Goal: Find contact information: Find contact information

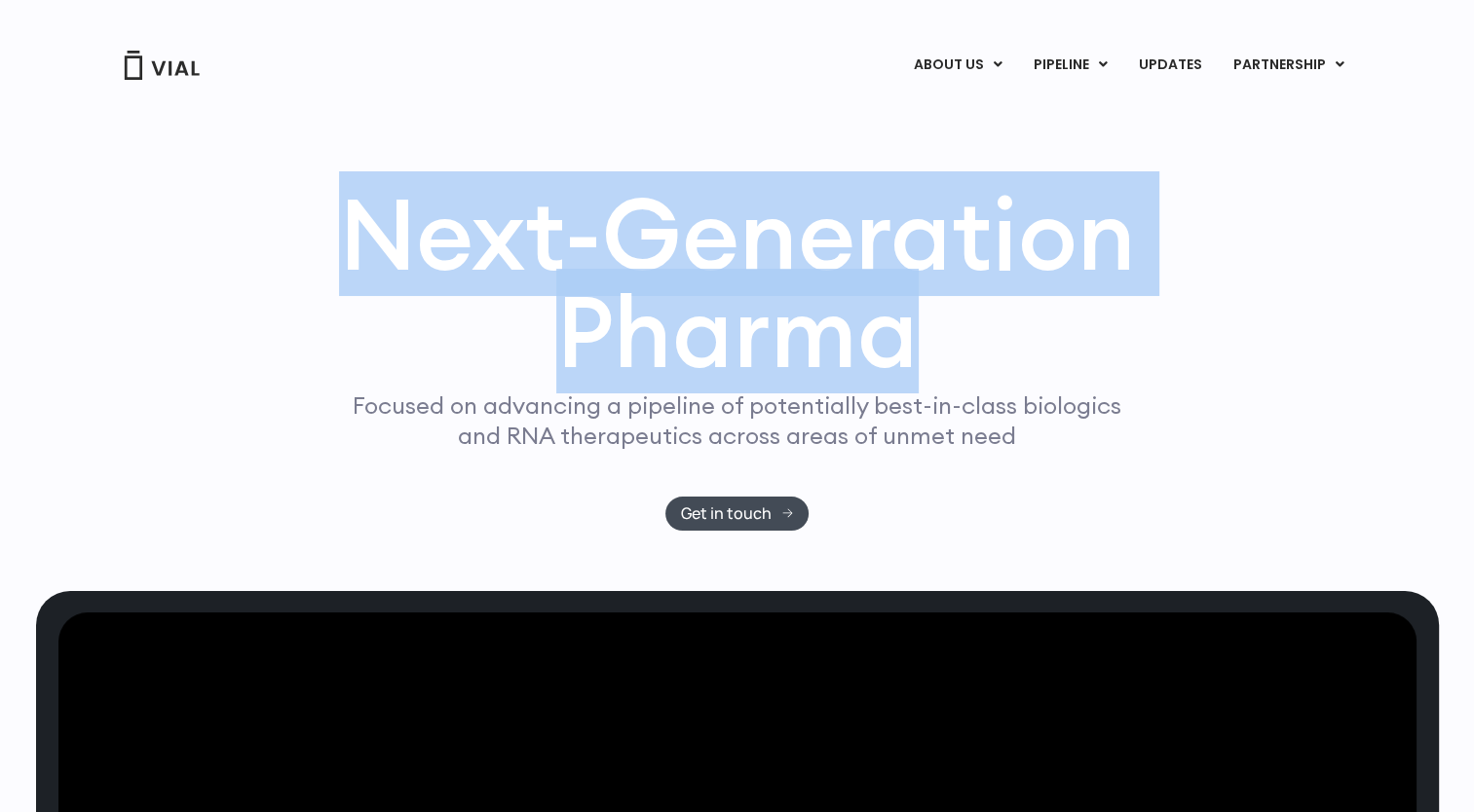
drag, startPoint x: 463, startPoint y: 237, endPoint x: 1241, endPoint y: 441, distance: 804.3
click at [1241, 441] on div "Next-Generation Pharma Focused on advancing a pipeline of potentially best-in-c…" at bounding box center [737, 357] width 1247 height 345
click at [1227, 442] on div "Next-Generation Pharma Focused on advancing a pipeline of potentially best-in-c…" at bounding box center [737, 357] width 1247 height 345
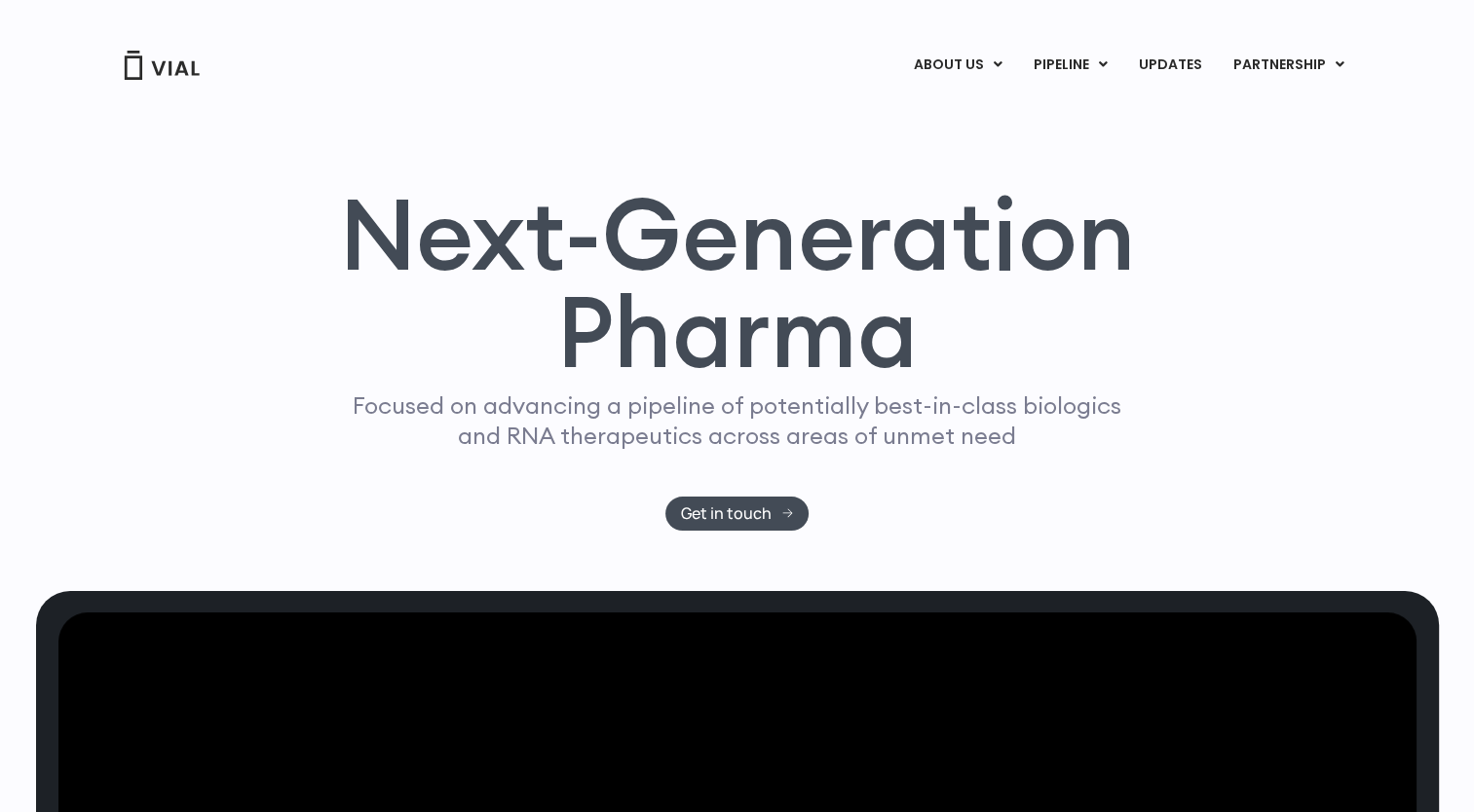
drag, startPoint x: 1162, startPoint y: 431, endPoint x: 1066, endPoint y: 456, distance: 99.2
click at [1066, 456] on div "Next-Generation Pharma Focused on advancing a pipeline of potentially best-in-c…" at bounding box center [737, 357] width 1247 height 345
click at [1066, 456] on div "Focused on advancing a pipeline of potentially best-in-class biologics and RNA …" at bounding box center [737, 443] width 785 height 106
drag, startPoint x: 1107, startPoint y: 446, endPoint x: 1216, endPoint y: 470, distance: 111.6
click at [1216, 470] on div "Next-Generation Pharma Focused on advancing a pipeline of potentially best-in-c…" at bounding box center [737, 357] width 1247 height 345
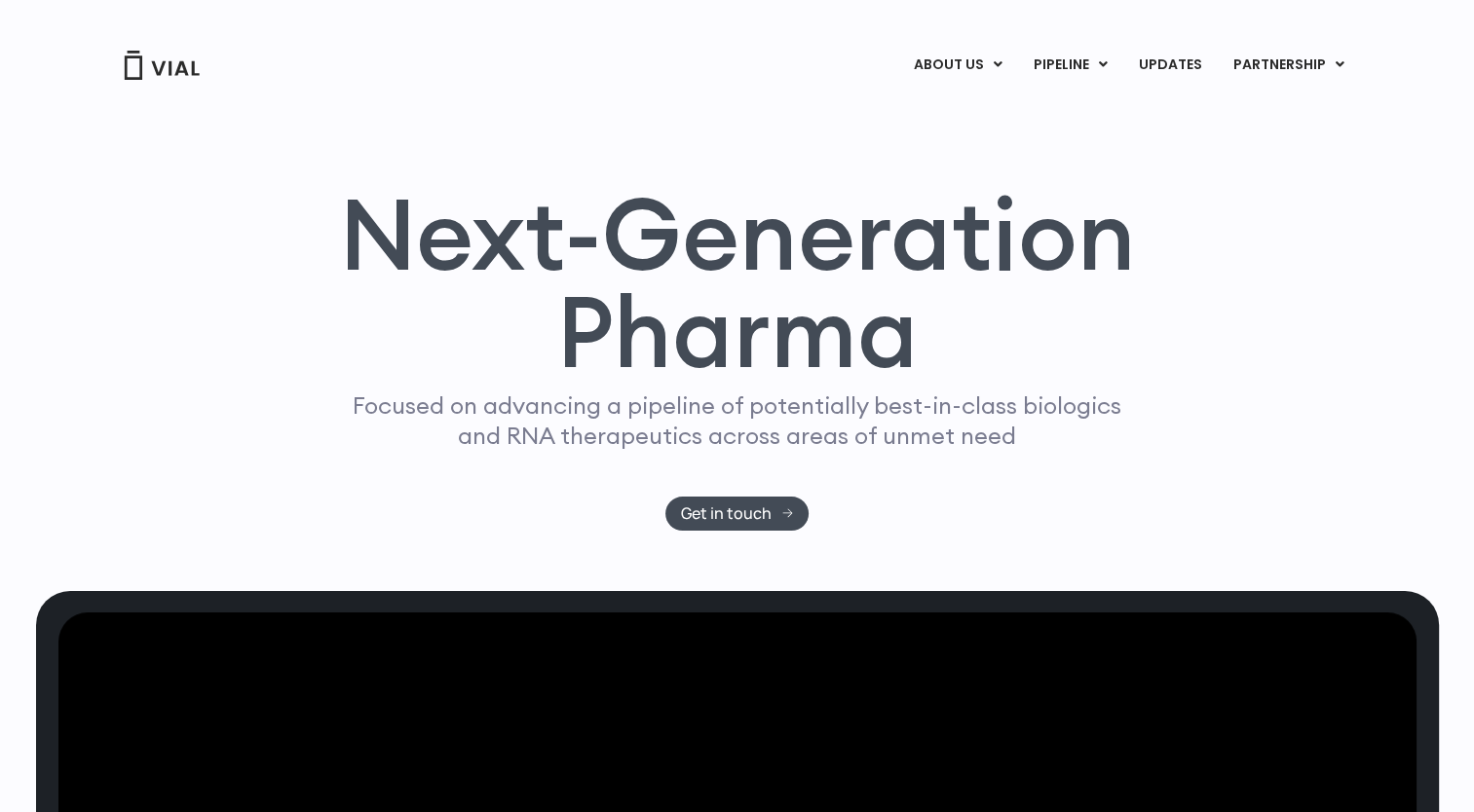
click at [1216, 470] on div "Next-Generation Pharma Focused on advancing a pipeline of potentially best-in-c…" at bounding box center [737, 357] width 1247 height 345
drag, startPoint x: 1286, startPoint y: 484, endPoint x: 1123, endPoint y: 425, distance: 173.3
click at [1123, 425] on div "Next-Generation Pharma Focused on advancing a pipeline of potentially best-in-c…" at bounding box center [737, 357] width 1247 height 345
click at [1123, 425] on p "Focused on advancing a pipeline of potentially best-in-class biologics and RNA …" at bounding box center [737, 421] width 785 height 61
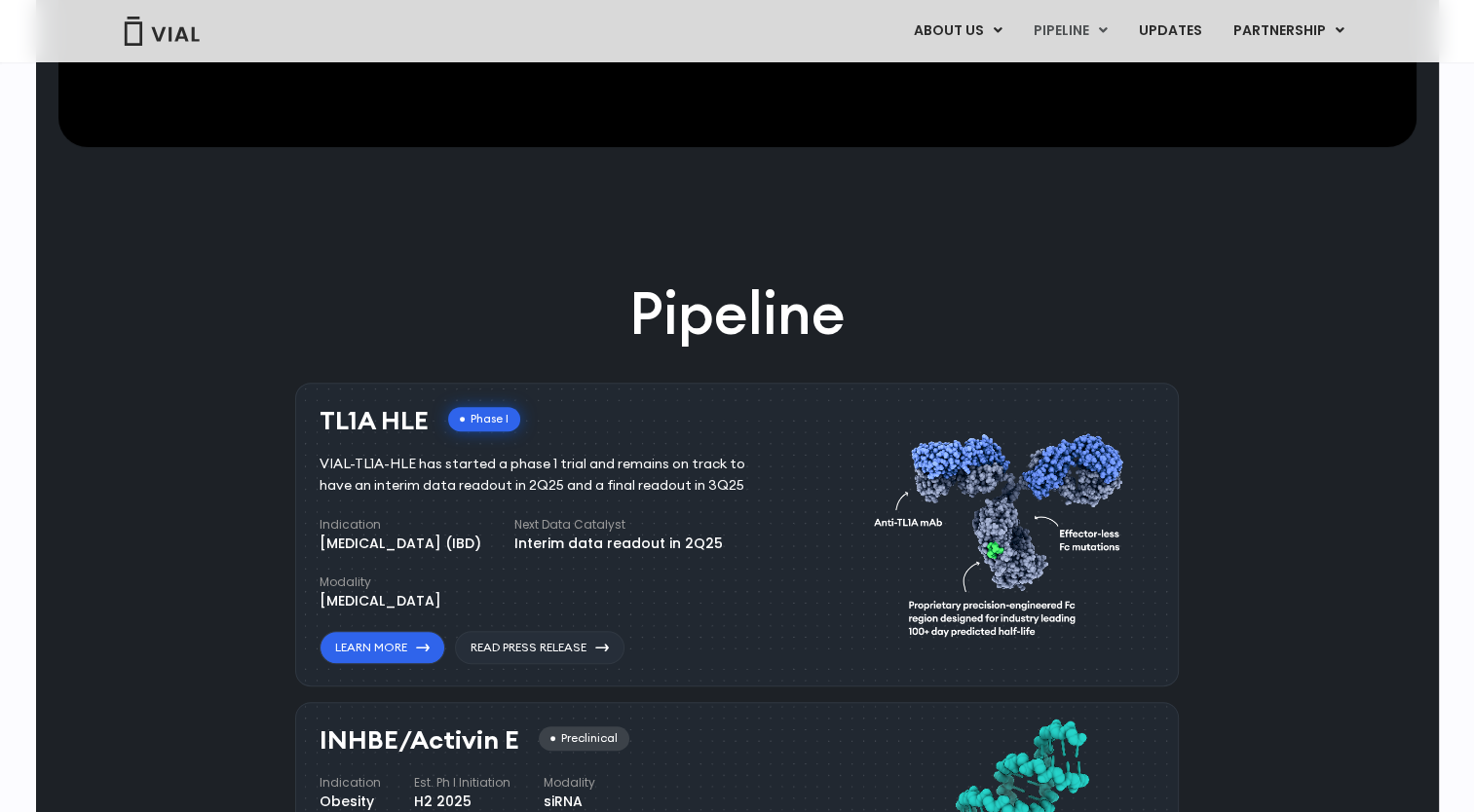
scroll to position [1169, 0]
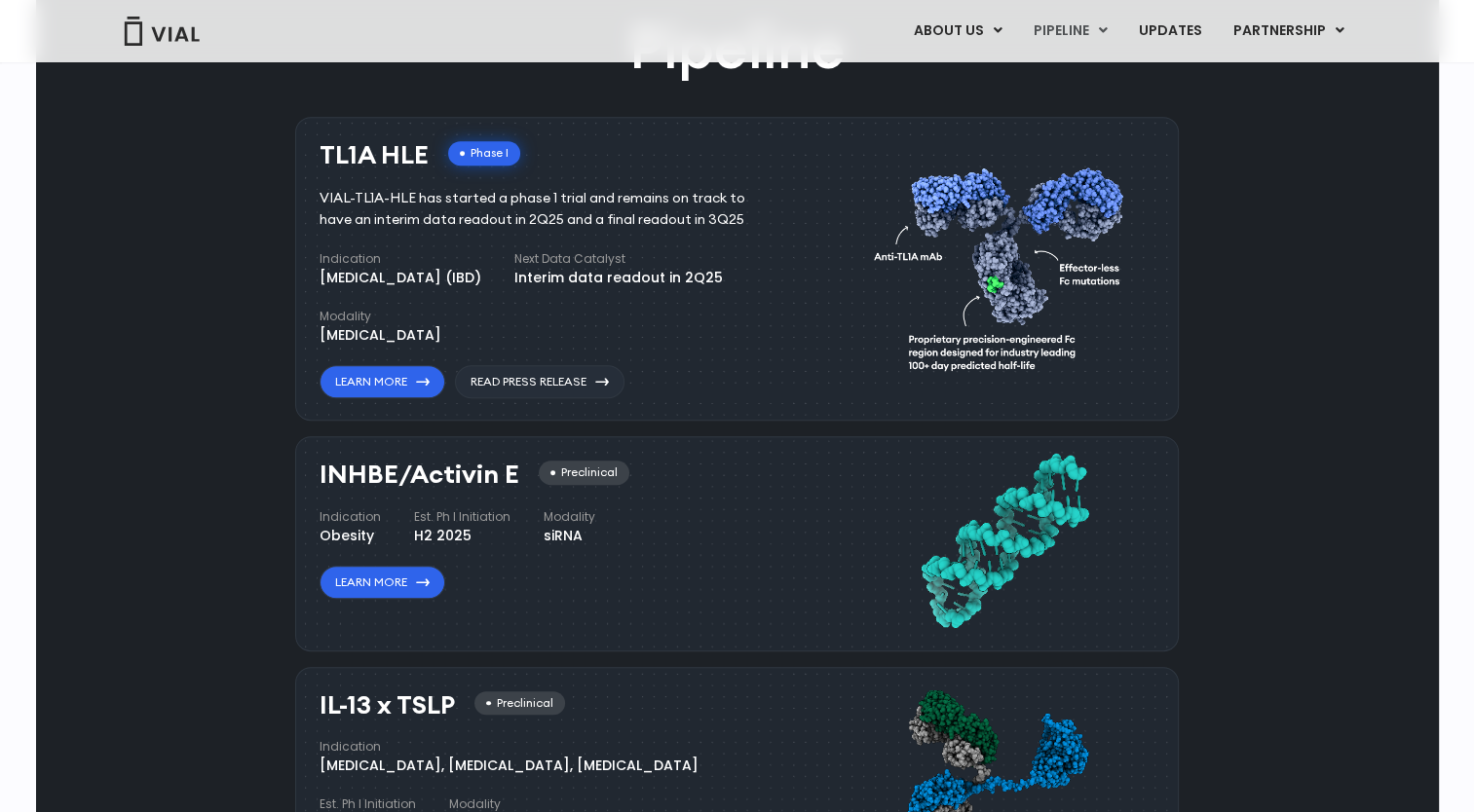
drag, startPoint x: 318, startPoint y: 190, endPoint x: 842, endPoint y: 318, distance: 539.4
click at [842, 318] on div "TL1A HLE Phase I VIAL-TL1A-HLE has started a phase 1 trial and remains on track…" at bounding box center [737, 269] width 884 height 305
click at [842, 318] on div "TL1A HLE Phase I VIAL-TL1A-HLE has started a phase 1 trial and remains on track…" at bounding box center [727, 265] width 815 height 268
click at [811, 329] on div "TL1A HLE Phase I VIAL-TL1A-HLE has started a phase 1 trial and remains on track…" at bounding box center [581, 265] width 524 height 268
drag, startPoint x: 805, startPoint y: 351, endPoint x: 788, endPoint y: 379, distance: 32.8
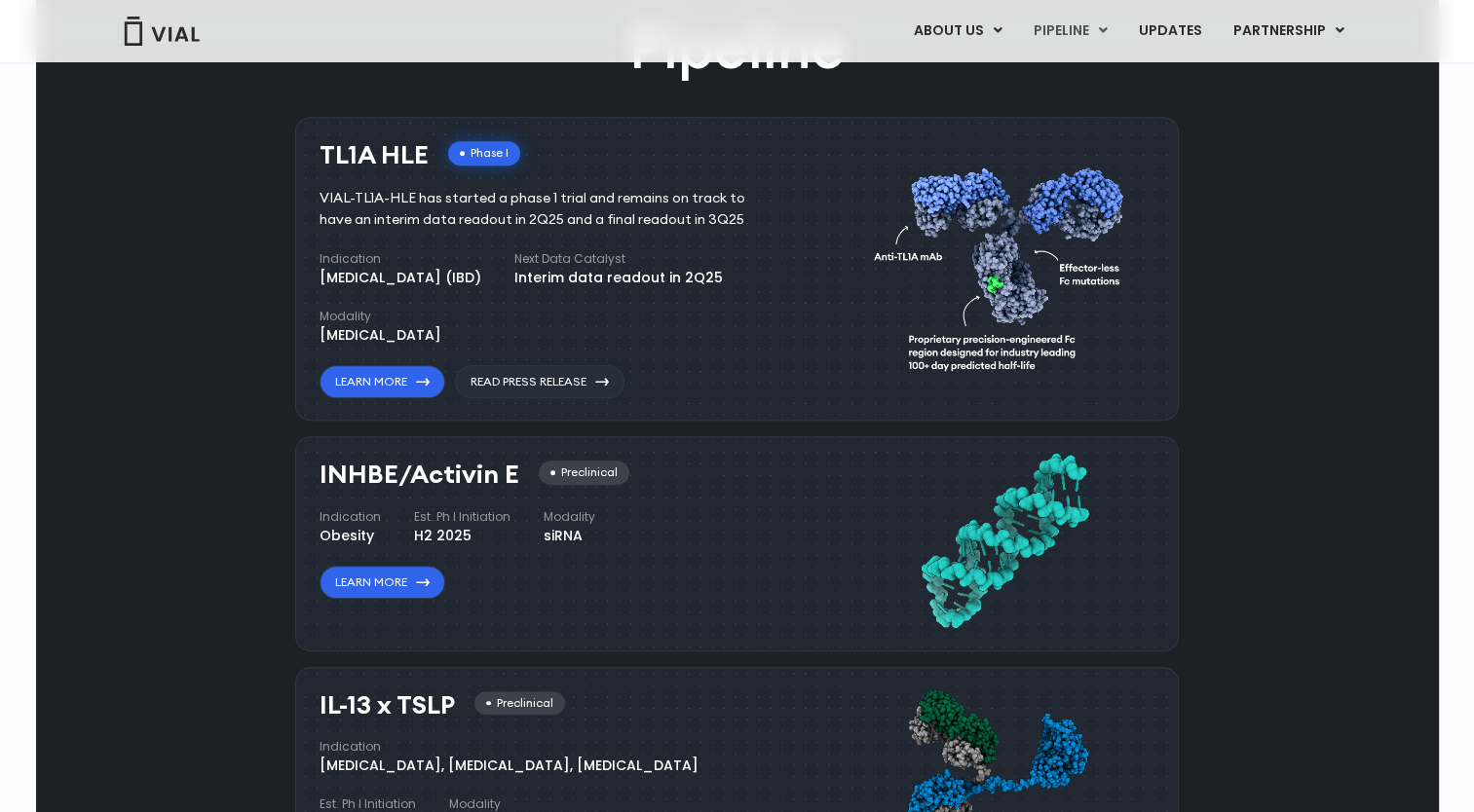
click at [788, 378] on div "TL1A HLE Phase I VIAL-TL1A-HLE has started a phase 1 trial and remains on track…" at bounding box center [581, 265] width 524 height 268
click at [788, 379] on div "TL1A HLE Phase I VIAL-TL1A-HLE has started a phase 1 trial and remains on track…" at bounding box center [556, 270] width 472 height 258
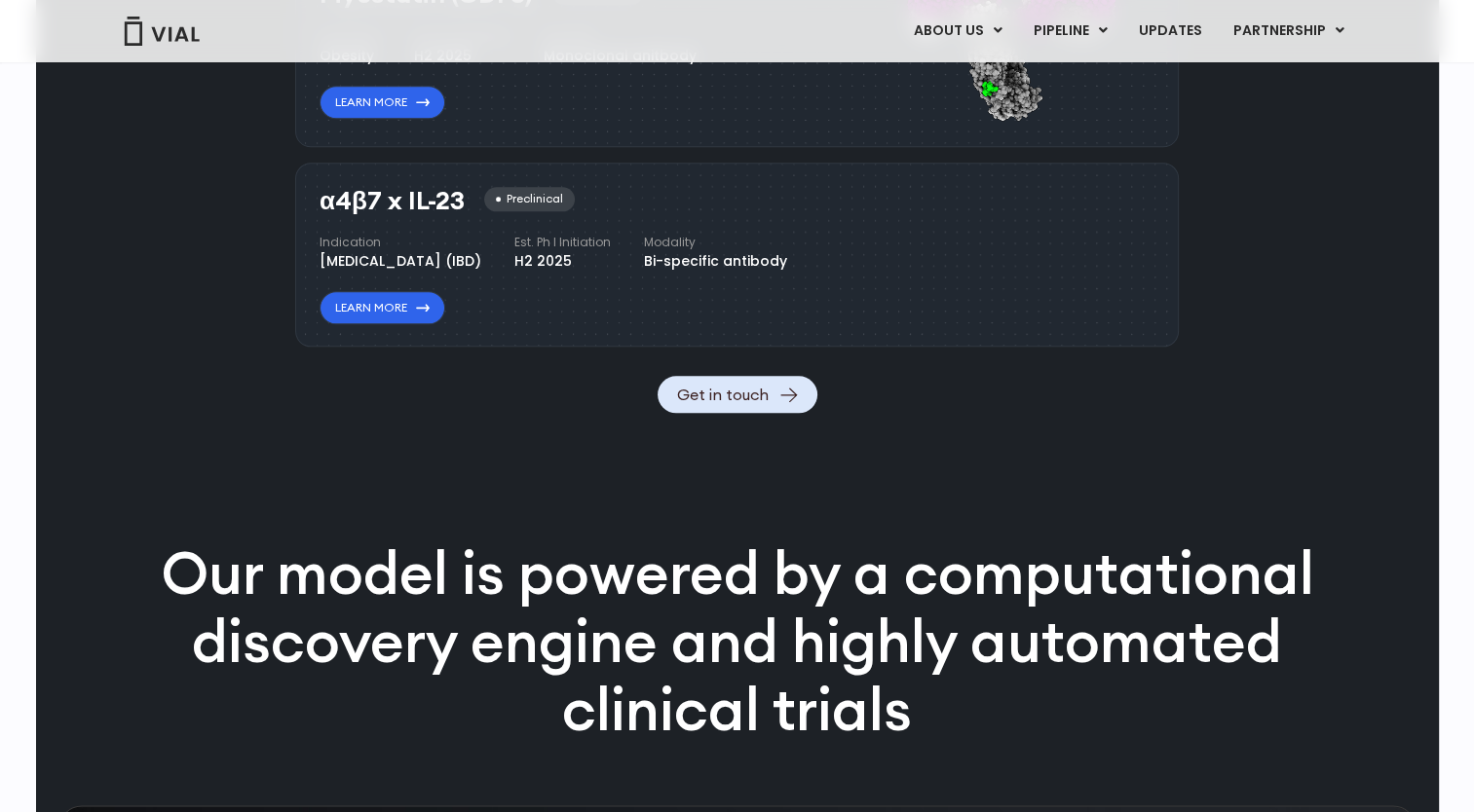
scroll to position [2337, 0]
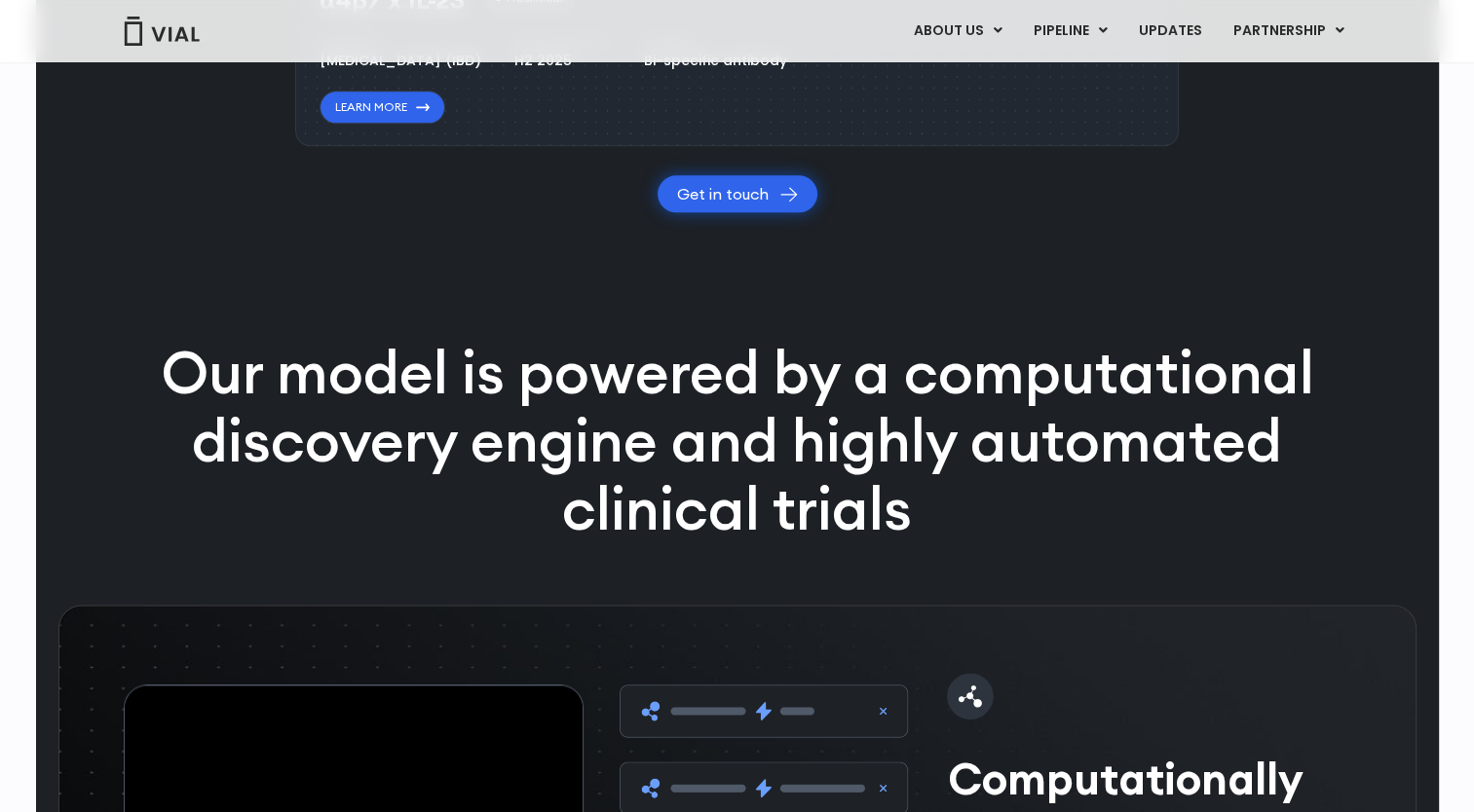
click at [733, 212] on link "Get in touch" at bounding box center [737, 194] width 160 height 37
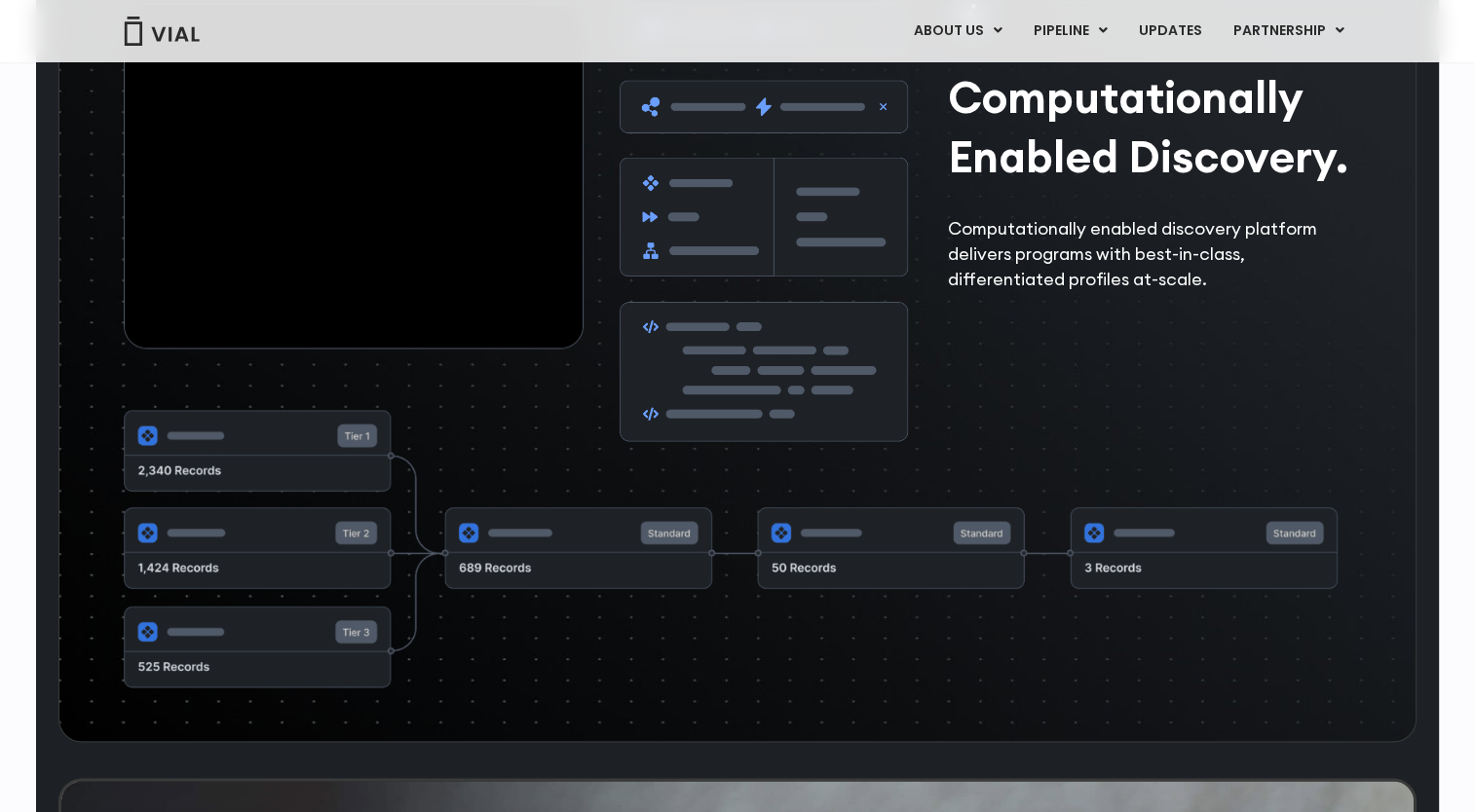
scroll to position [2532, 0]
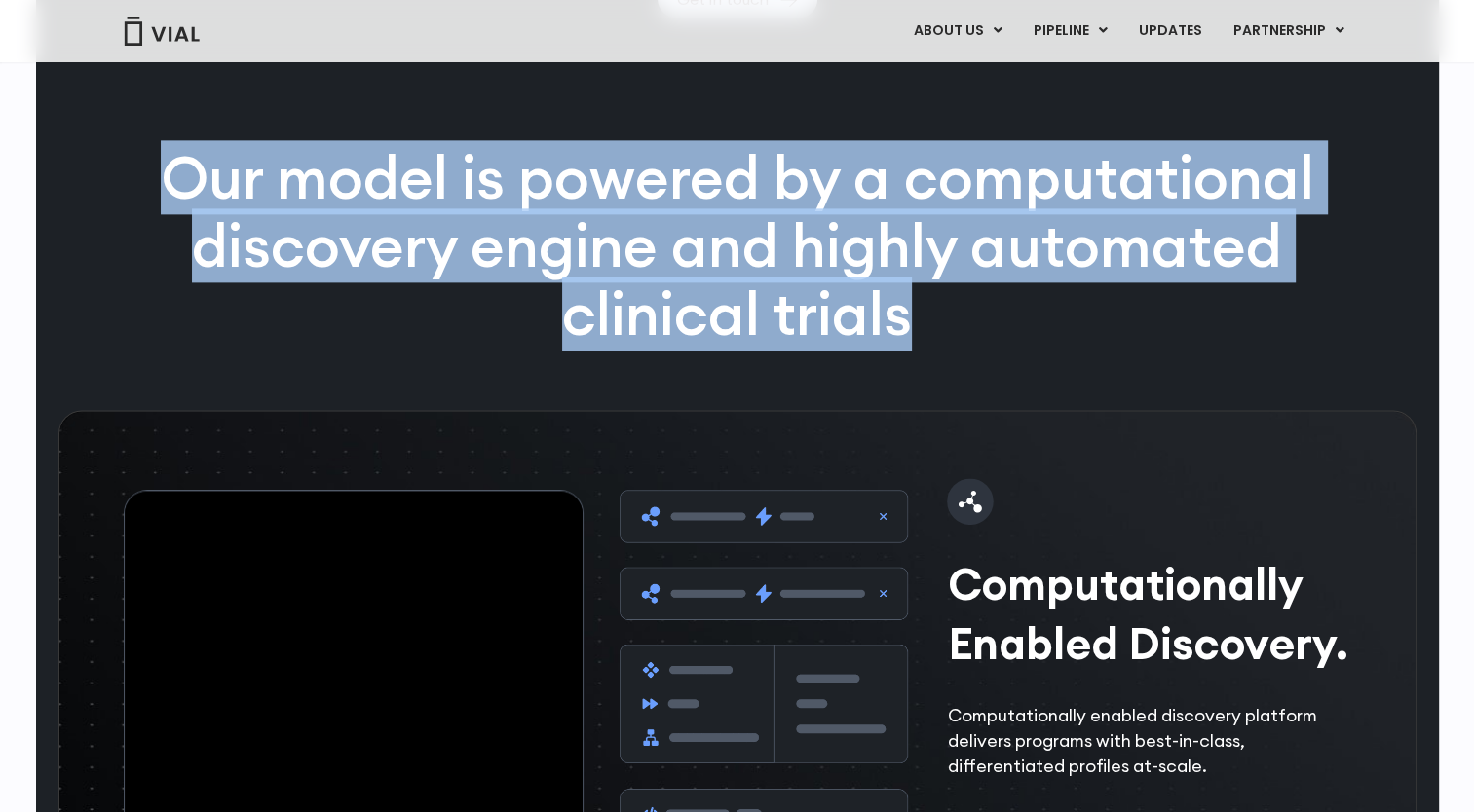
drag, startPoint x: 302, startPoint y: 242, endPoint x: 1059, endPoint y: 420, distance: 777.6
click at [1059, 410] on div "Our model is powered by a computational discovery engine and highly automated c…" at bounding box center [737, 277] width 1255 height 266
drag, startPoint x: 1059, startPoint y: 420, endPoint x: 1049, endPoint y: 416, distance: 10.8
click at [1059, 410] on div "Our model is powered by a computational discovery engine and highly automated c…" at bounding box center [737, 277] width 1255 height 266
click at [995, 347] on p "Our model is powered by a computational discovery engine and highly automated c…" at bounding box center [737, 246] width 1255 height 203
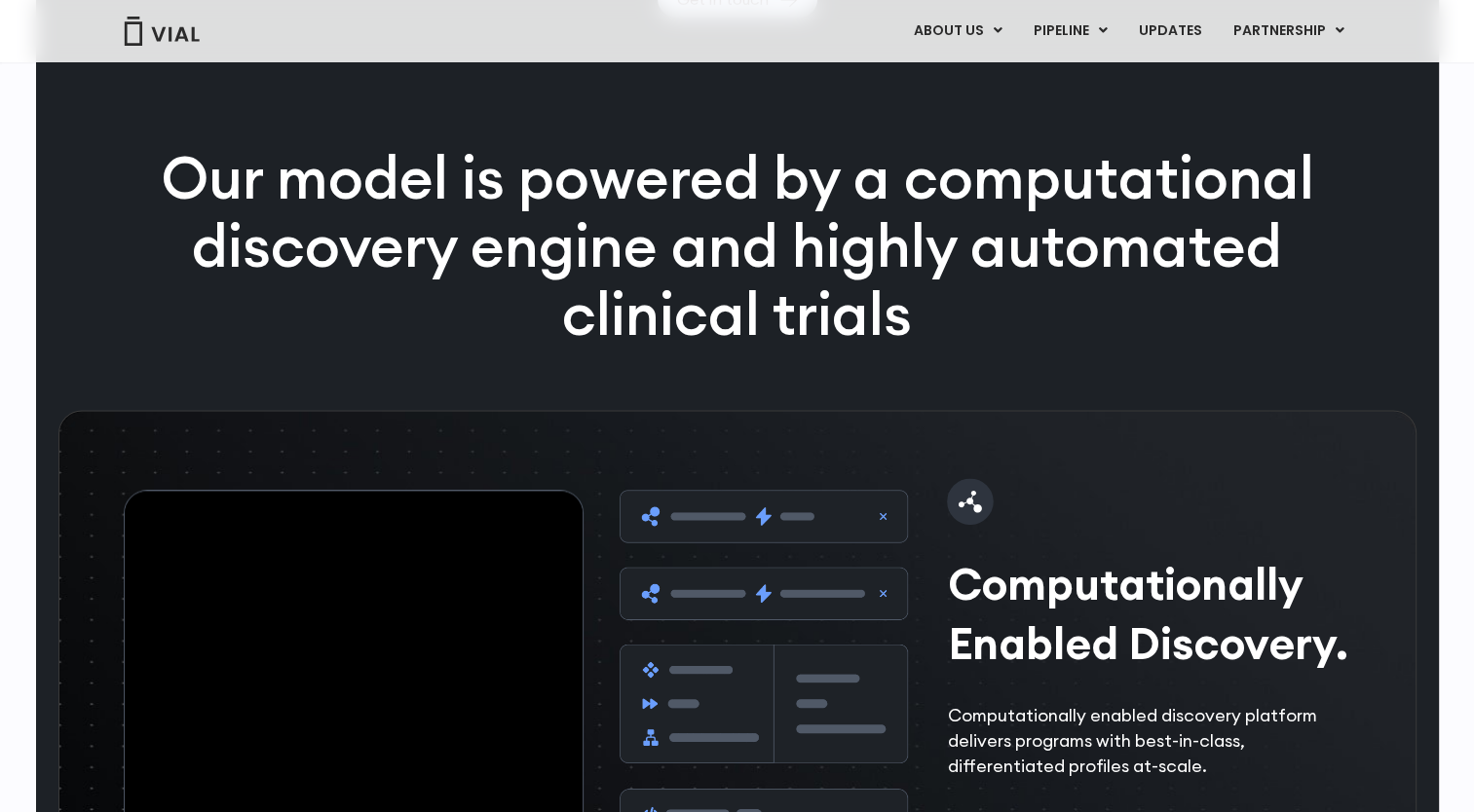
drag, startPoint x: 975, startPoint y: 384, endPoint x: 985, endPoint y: 395, distance: 14.9
click at [984, 347] on p "Our model is powered by a computational discovery engine and highly automated c…" at bounding box center [737, 246] width 1255 height 203
click at [987, 347] on p "Our model is powered by a computational discovery engine and highly automated c…" at bounding box center [737, 246] width 1255 height 203
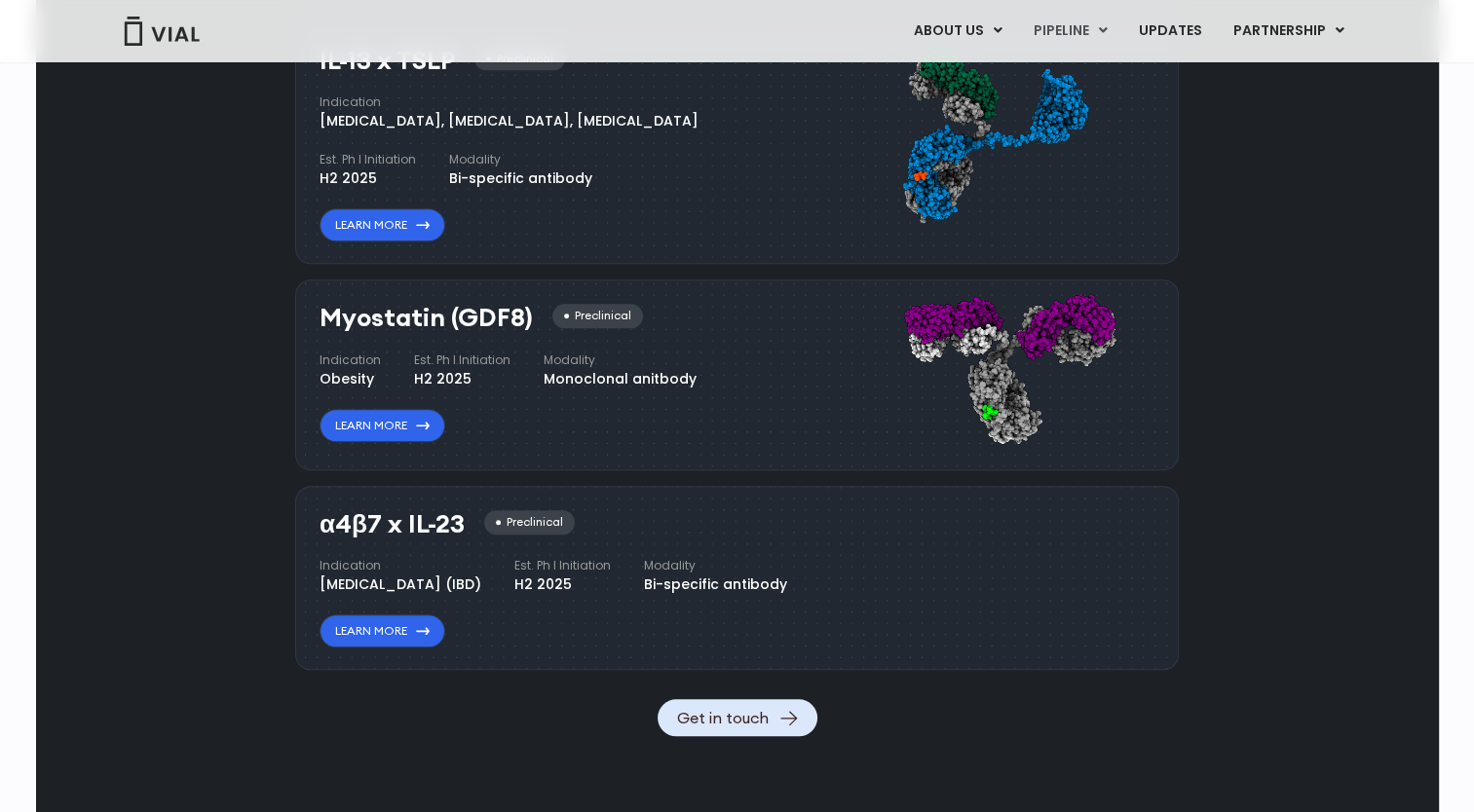
scroll to position [1655, 0]
